Goal: Task Accomplishment & Management: Use online tool/utility

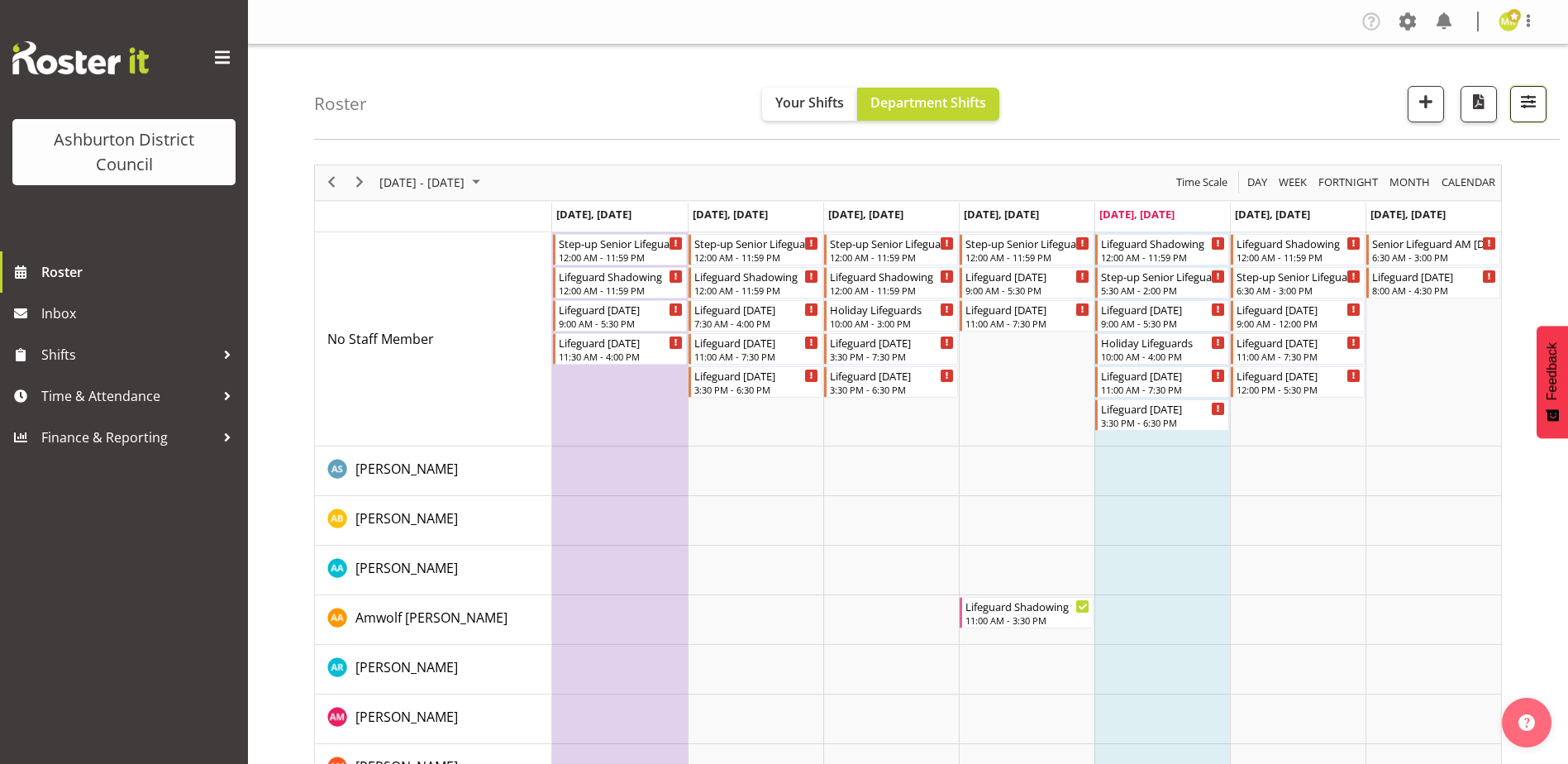
click at [1528, 110] on span "button" at bounding box center [1527, 102] width 21 height 21
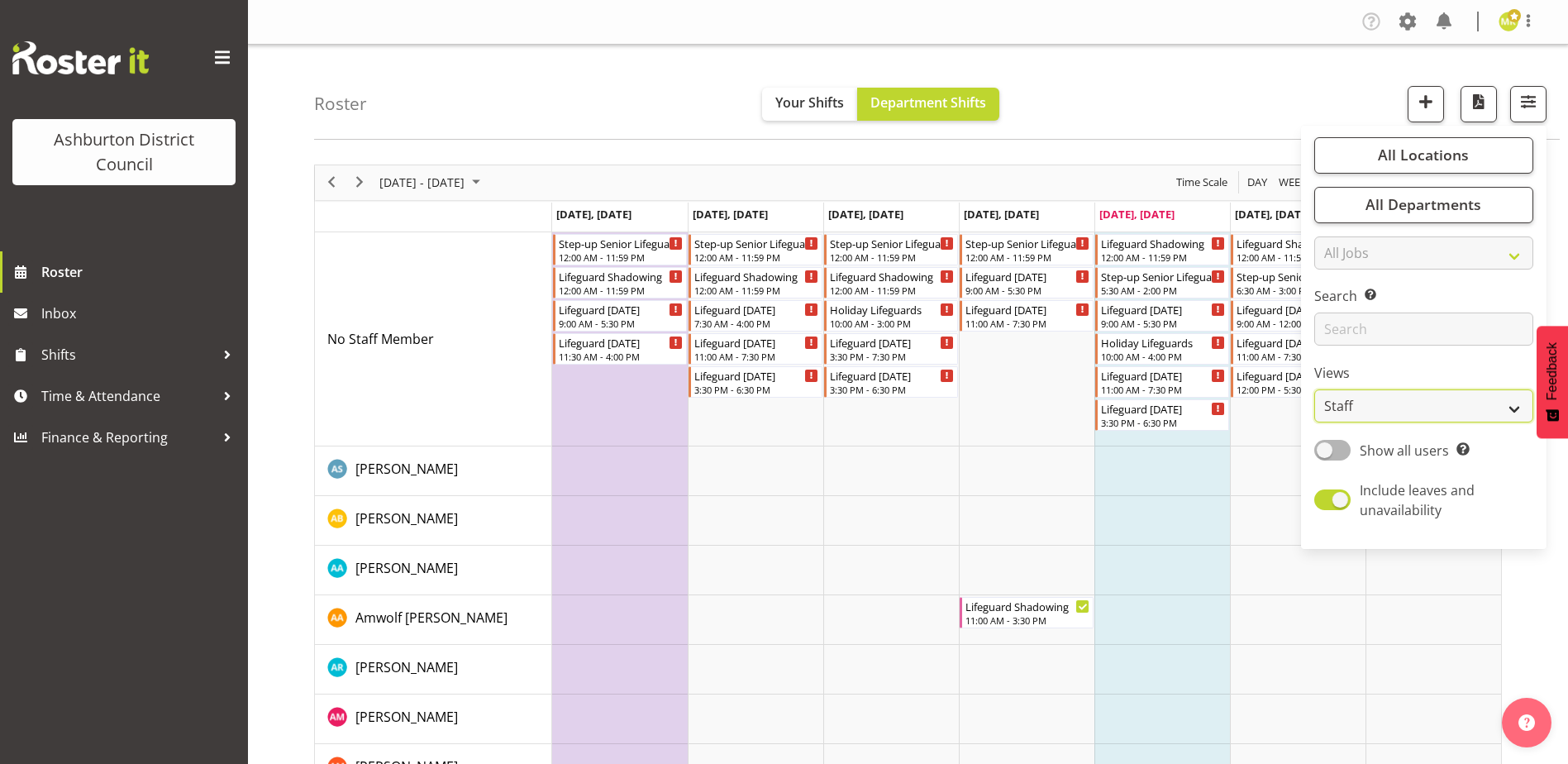
click at [1449, 406] on select "Staff Role Shift - Horizontal Shift - Vertical Staff - Location" at bounding box center [1423, 406] width 219 height 33
select select "shift"
click at [1314, 389] on select "Staff Role Shift - Horizontal Shift - Vertical Staff - Location" at bounding box center [1423, 406] width 219 height 33
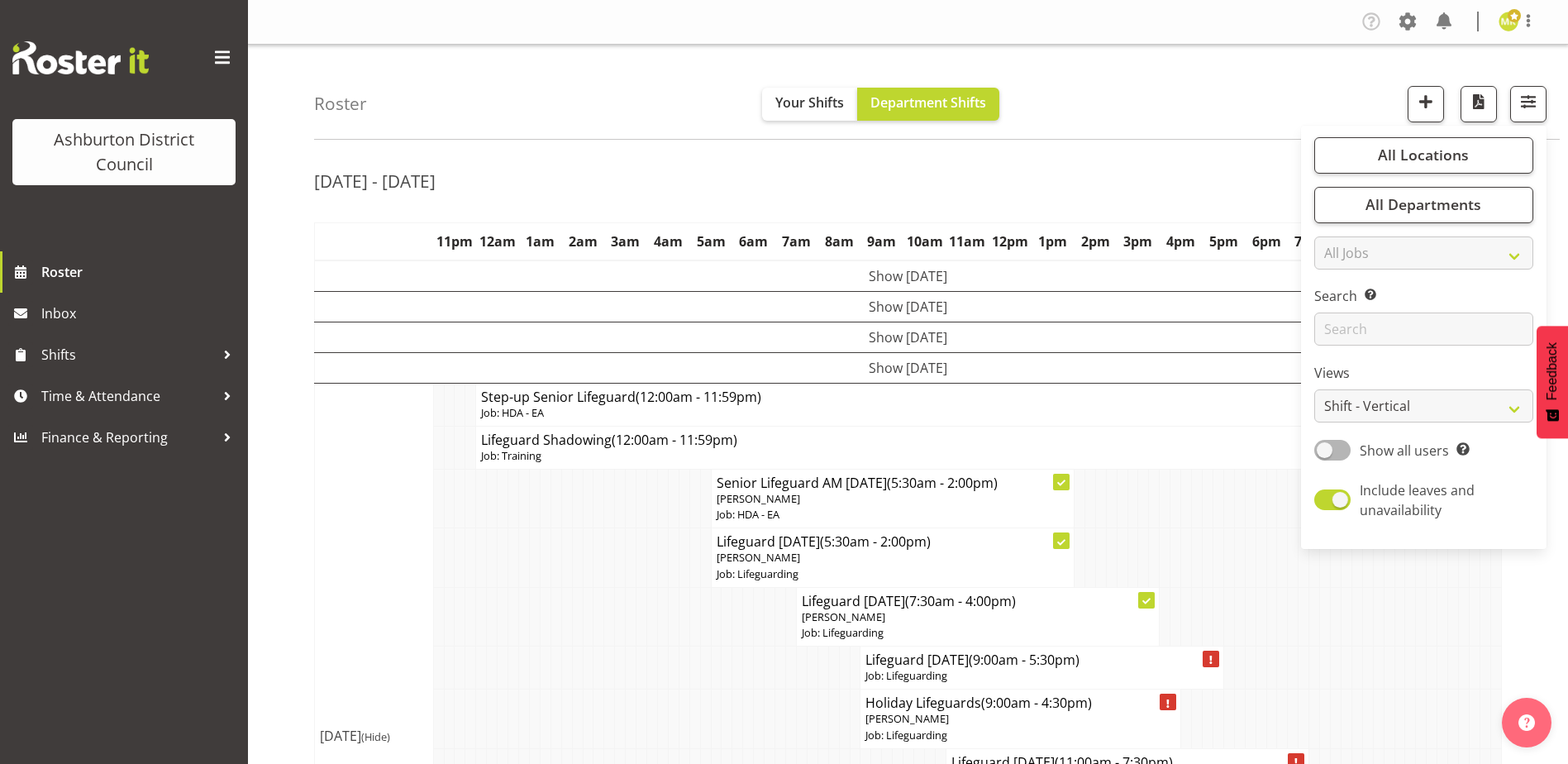
click at [1444, 654] on td at bounding box center [1442, 668] width 11 height 43
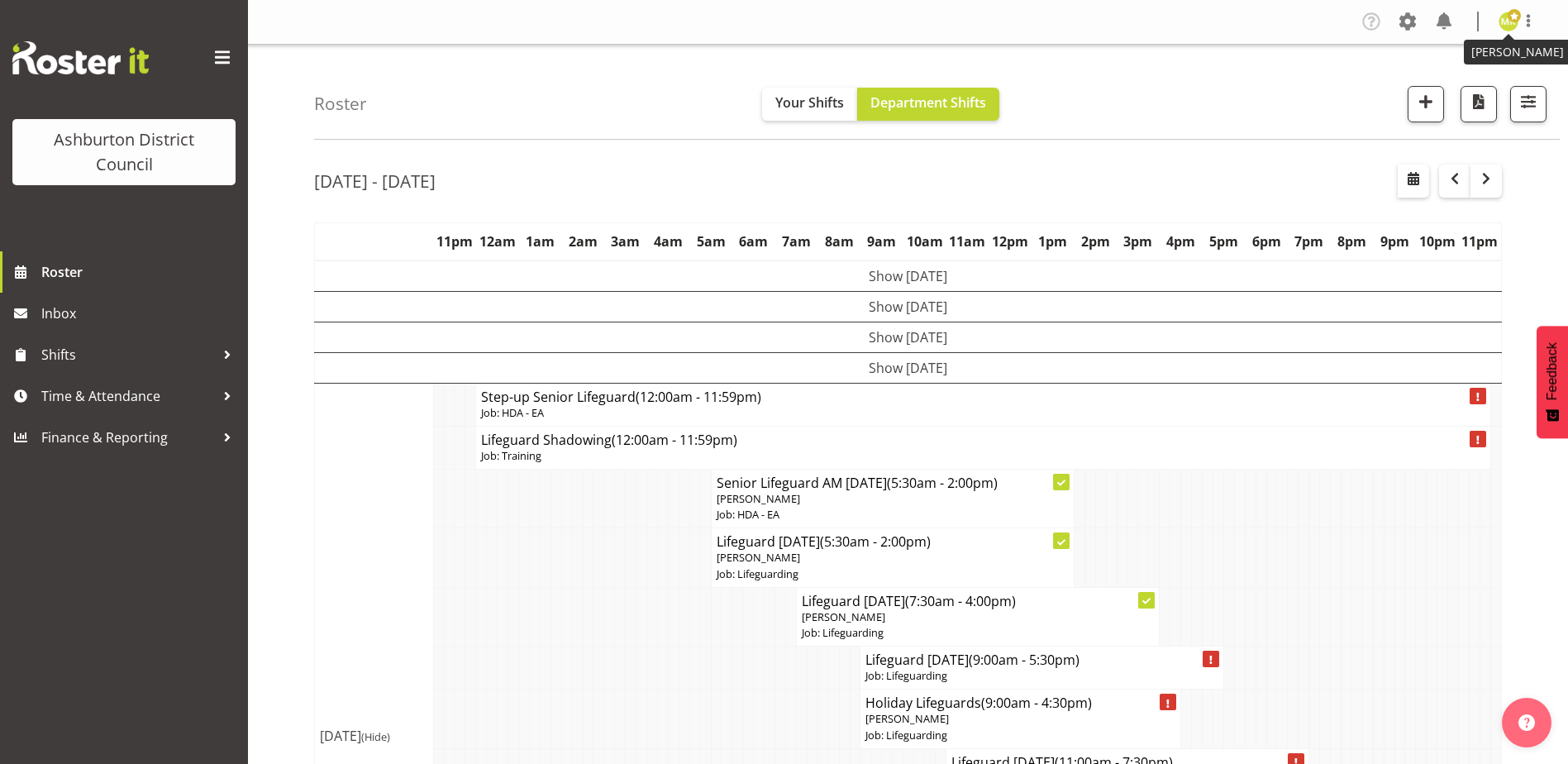
click at [1510, 24] on img at bounding box center [1508, 21] width 19 height 19
click at [1472, 94] on link "Log Out" at bounding box center [1459, 86] width 159 height 30
